Goal: Information Seeking & Learning: Learn about a topic

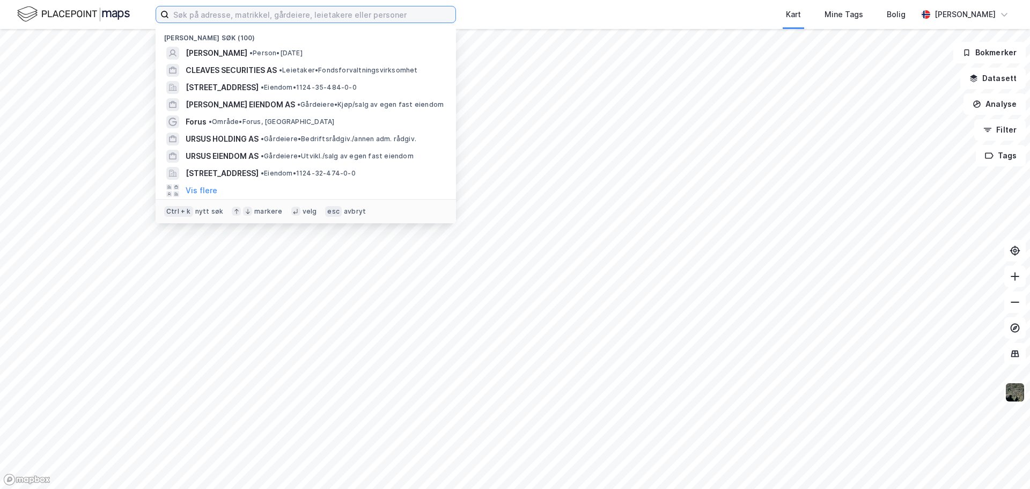
click at [297, 12] on input at bounding box center [312, 14] width 286 height 16
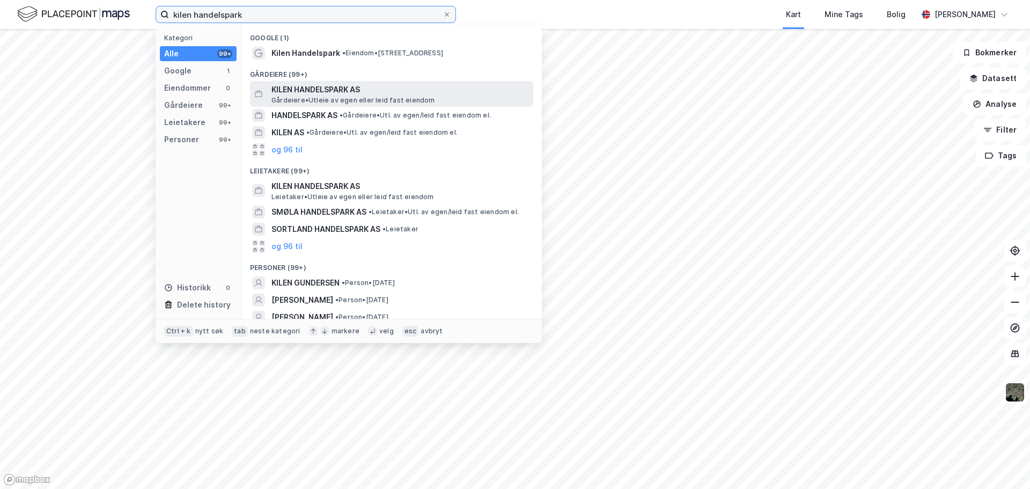
type input "kilen handelspark"
click at [327, 86] on span "KILEN HANDELSPARK AS" at bounding box center [399, 89] width 257 height 13
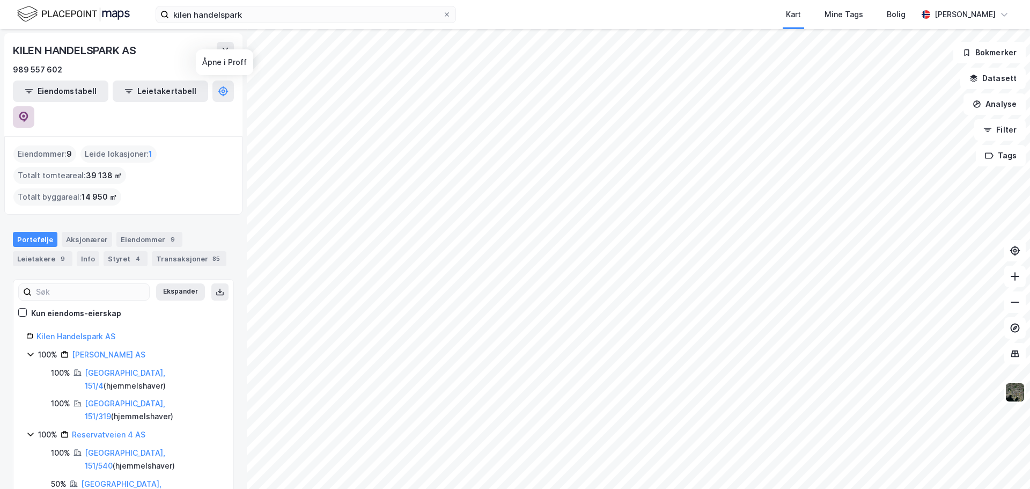
click at [34, 106] on button at bounding box center [23, 116] width 21 height 21
